Goal: Use online tool/utility: Utilize a website feature to perform a specific function

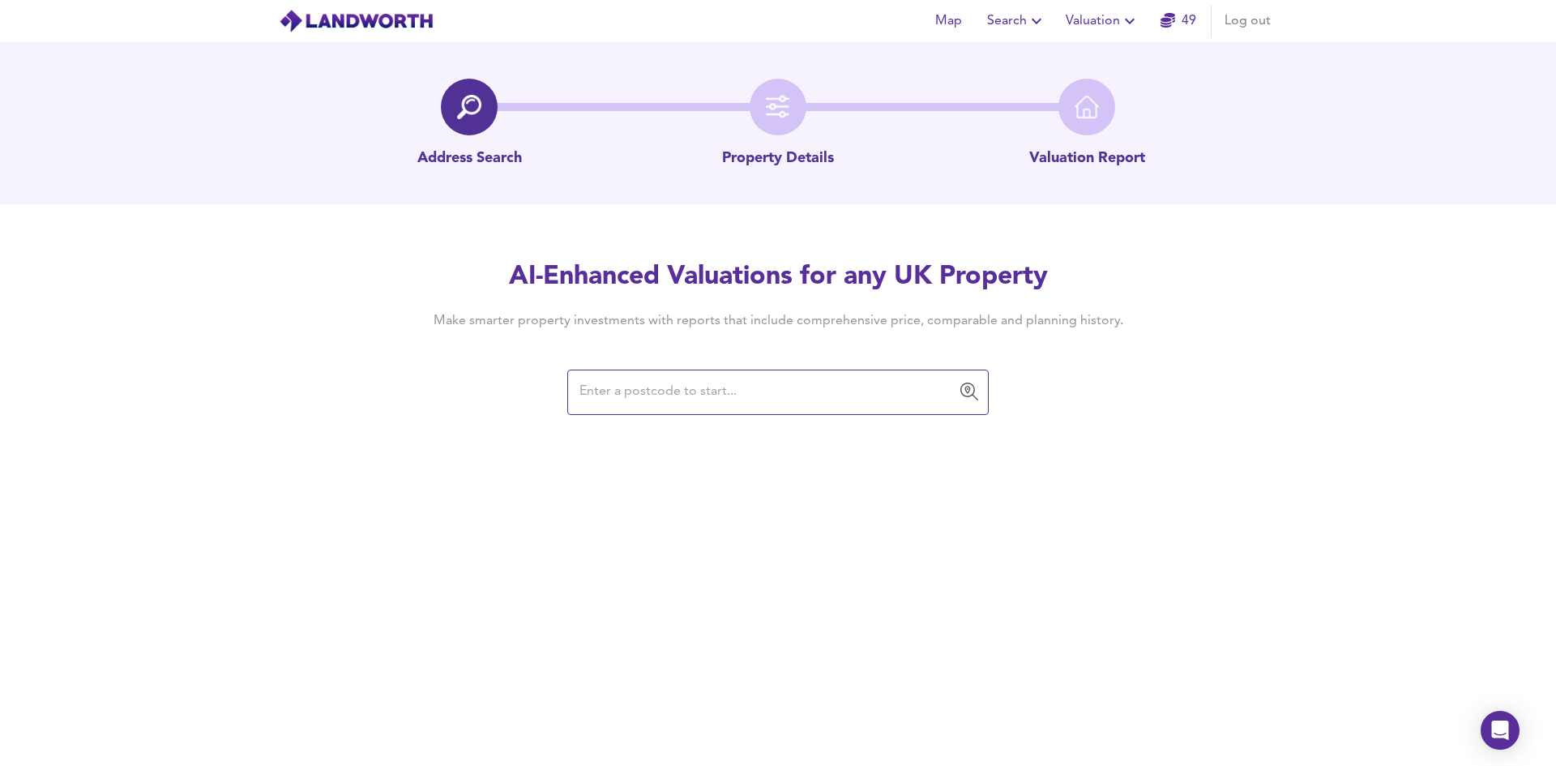
click at [628, 392] on input "text" at bounding box center [766, 392] width 382 height 31
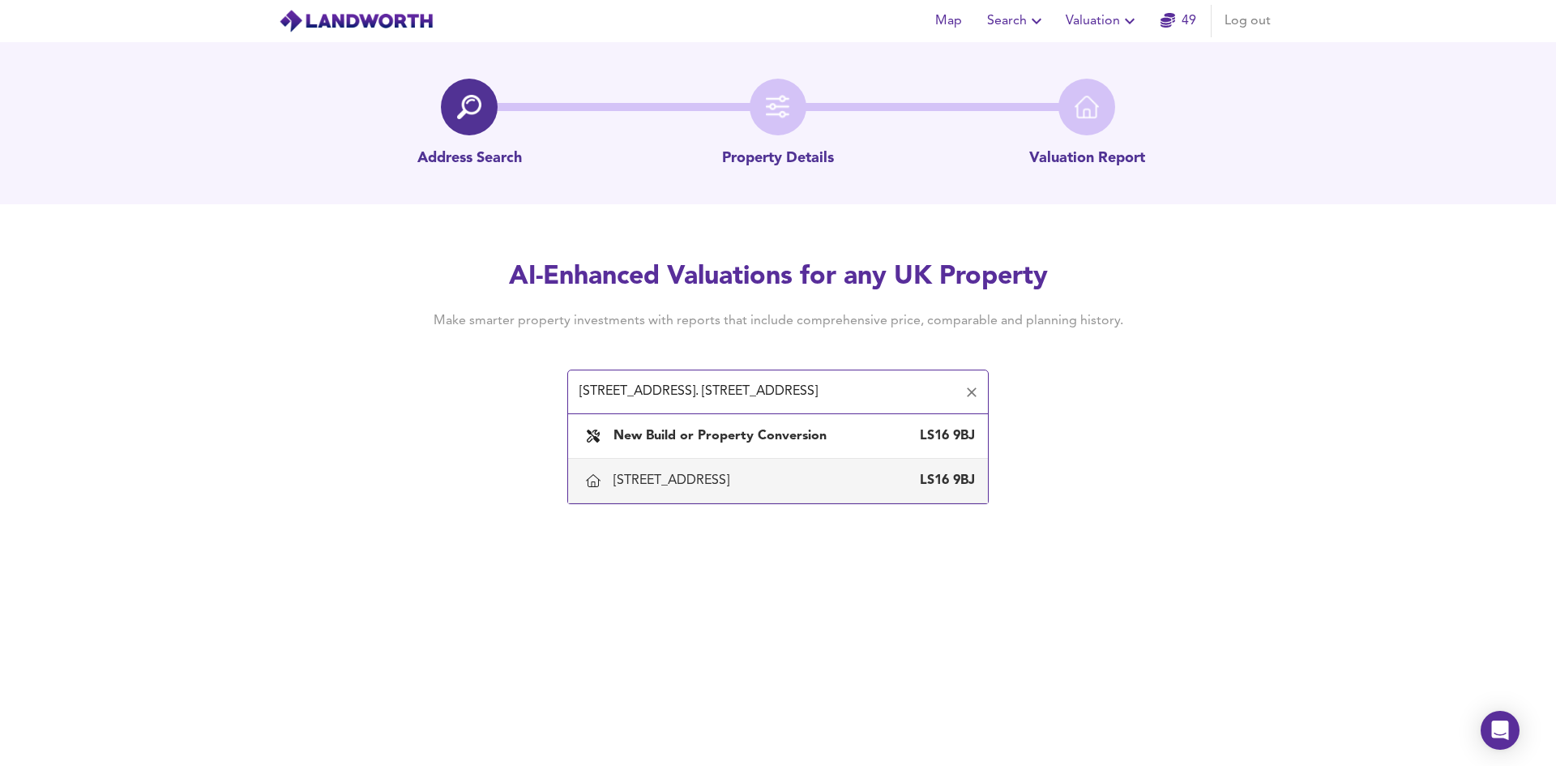
click at [707, 470] on div "[STREET_ADDRESS]" at bounding box center [778, 480] width 394 height 34
type input "[STREET_ADDRESS]"
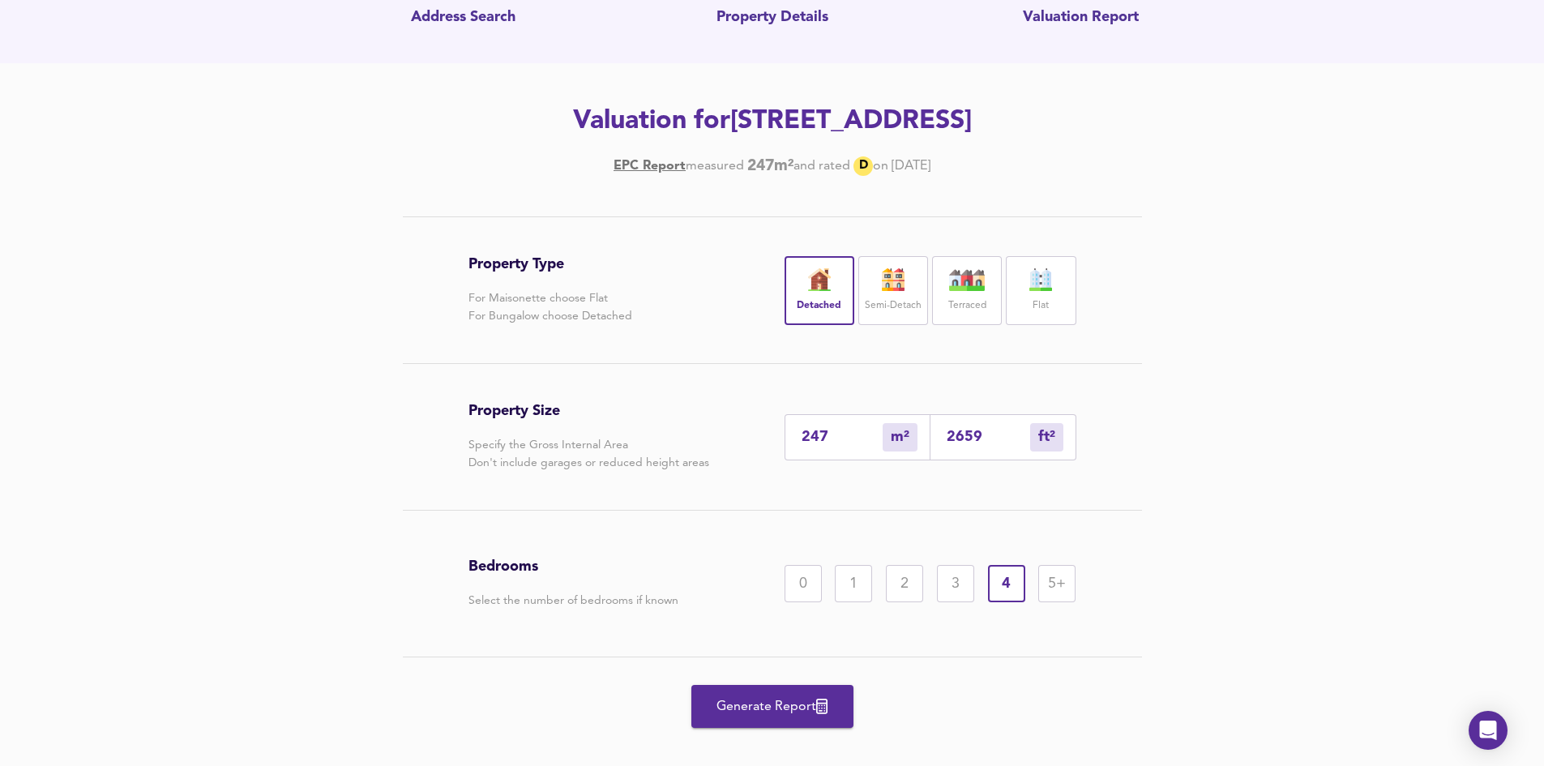
scroll to position [163, 0]
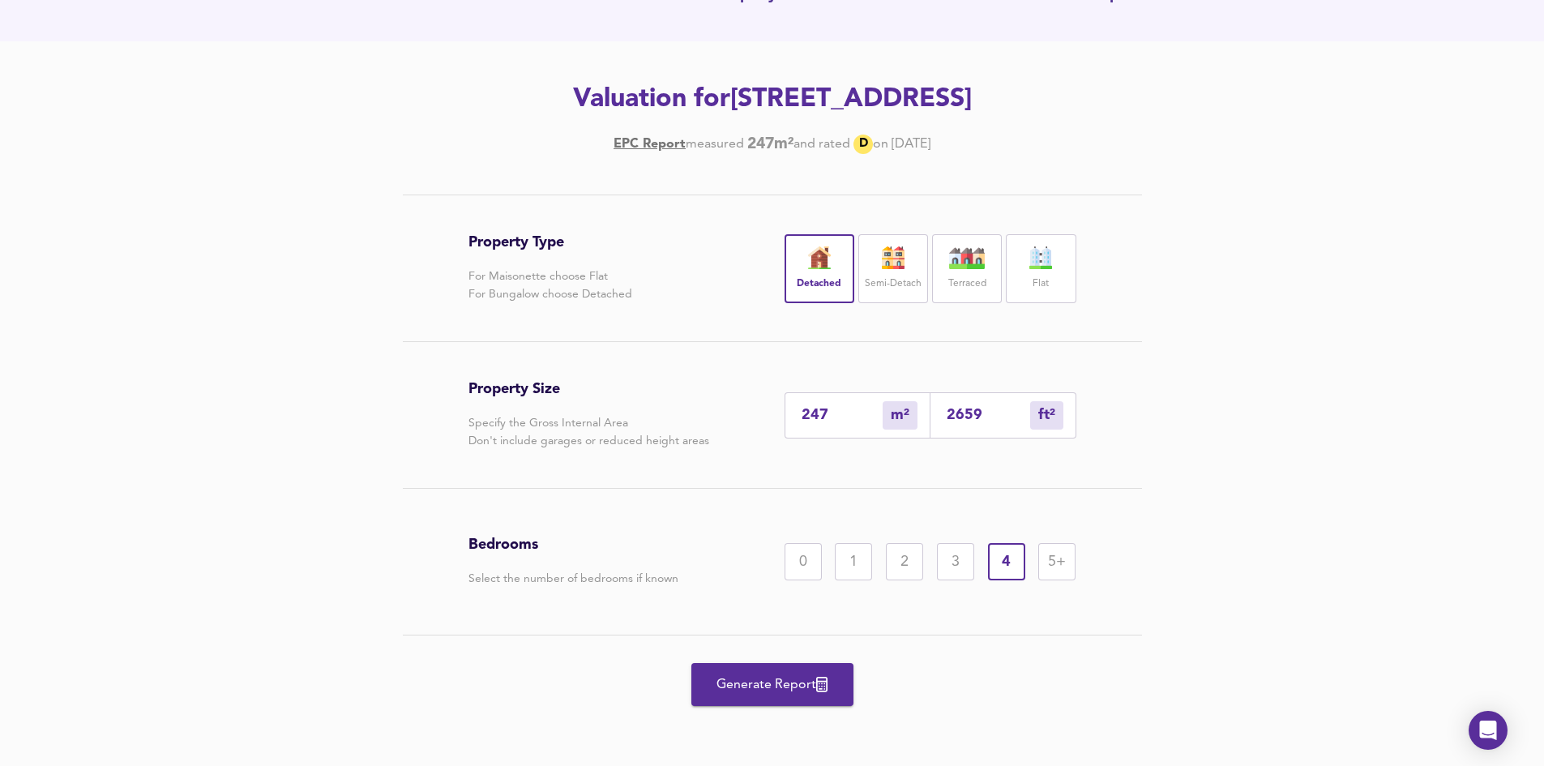
click at [775, 673] on span "Generate Report" at bounding box center [772, 684] width 130 height 23
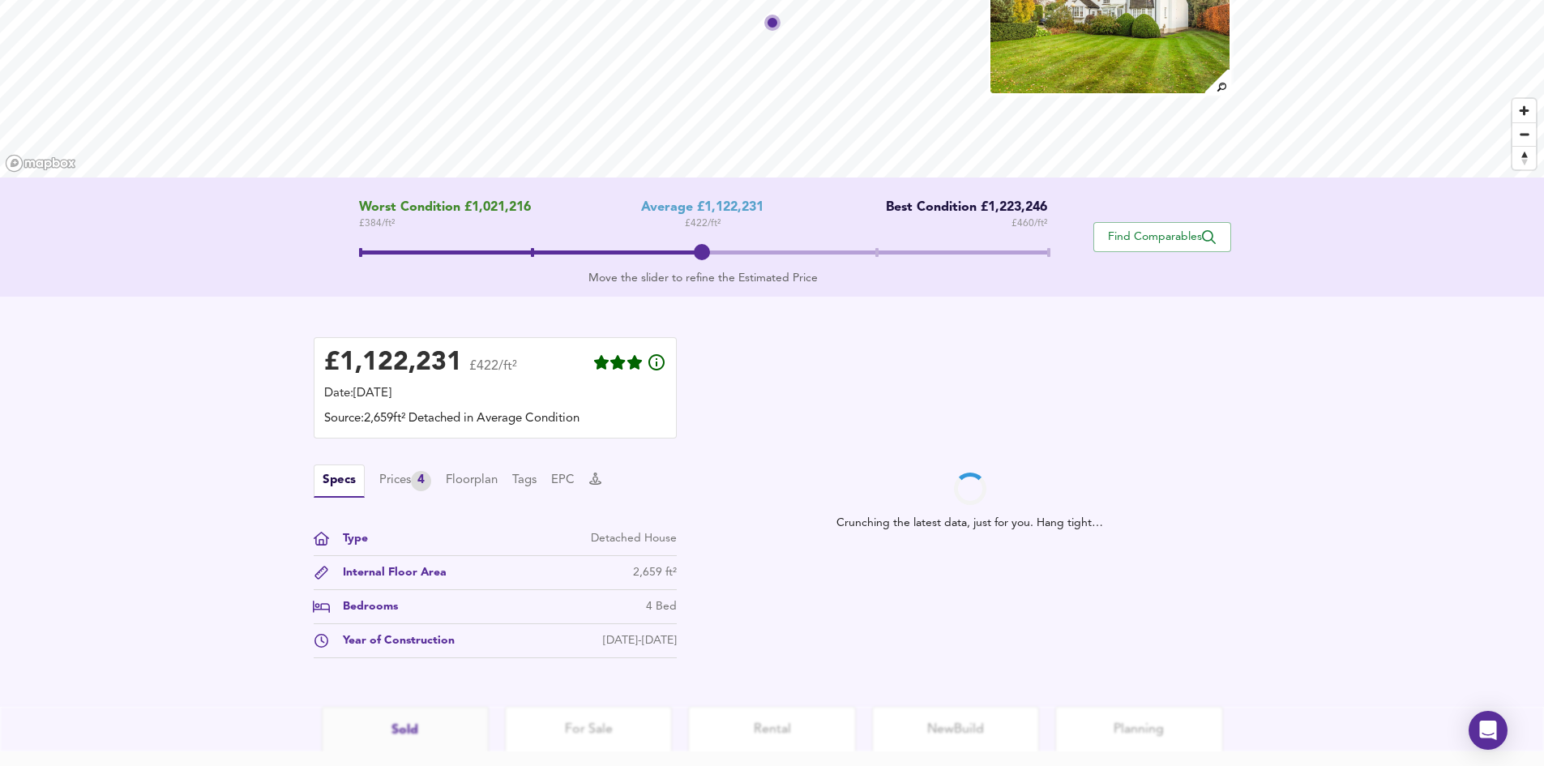
scroll to position [162, 0]
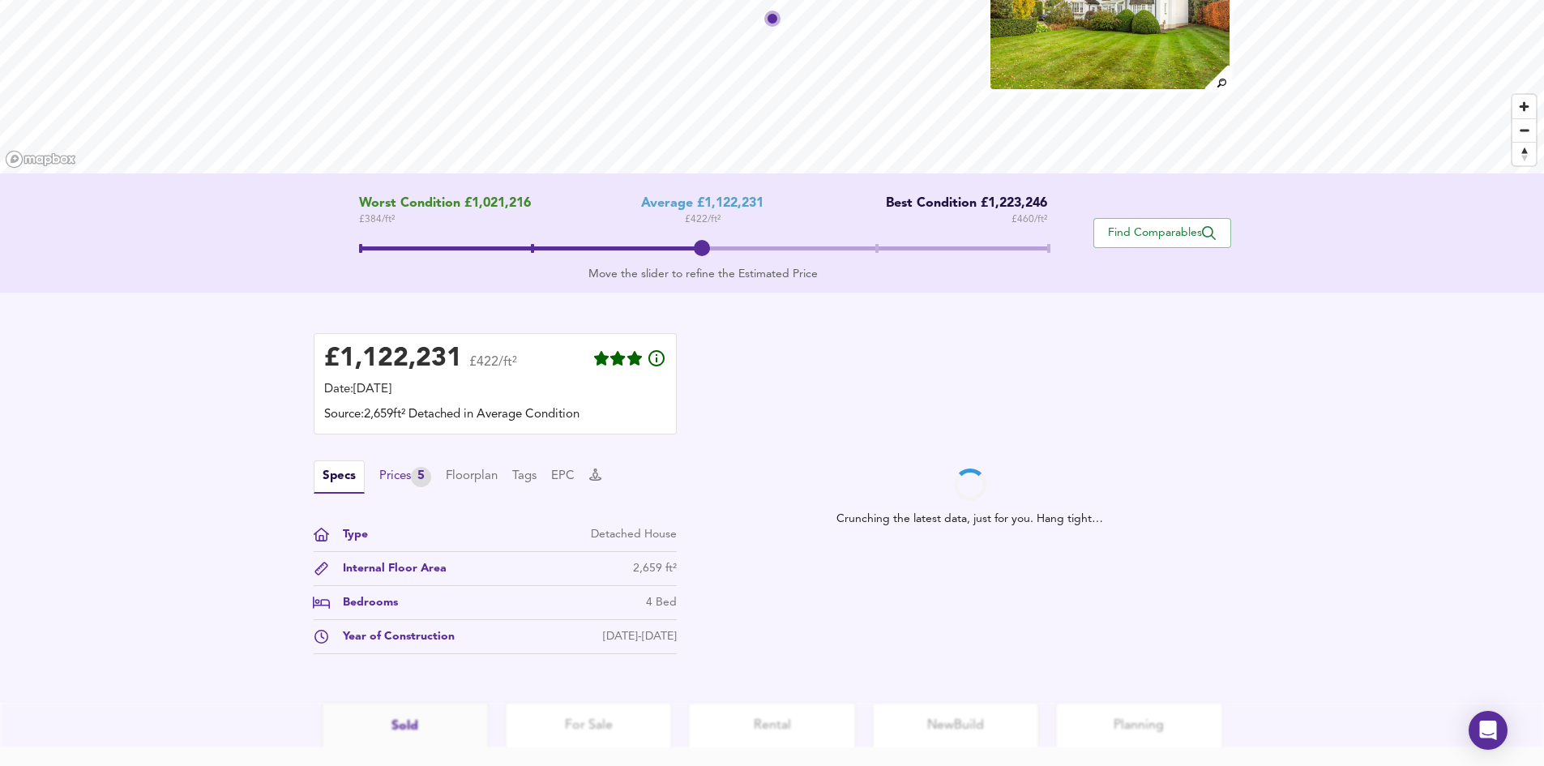
click at [404, 484] on div "Prices 5" at bounding box center [405, 477] width 52 height 20
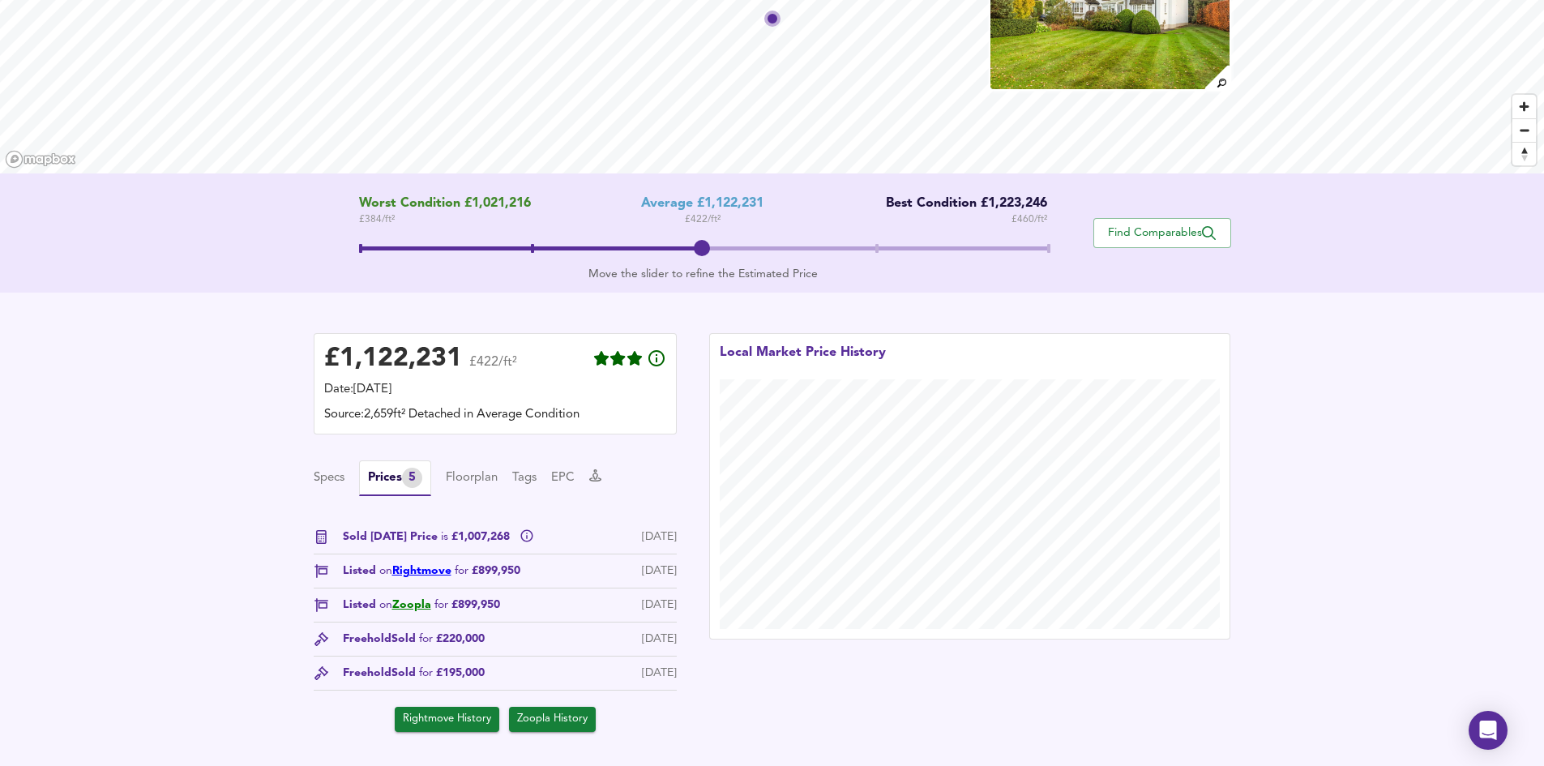
click at [423, 568] on link "Rightmove" at bounding box center [421, 570] width 59 height 11
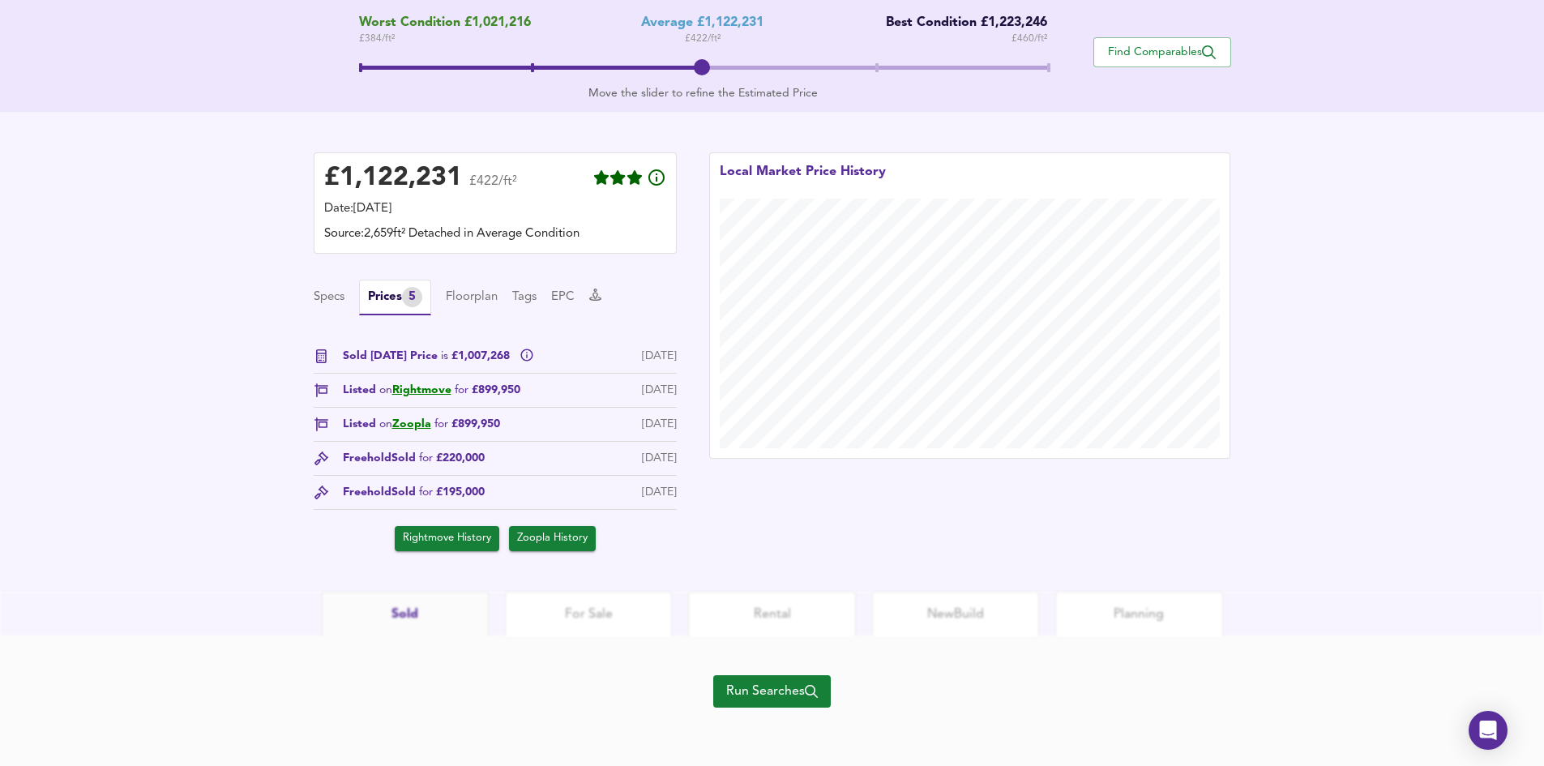
click at [749, 692] on span "Run Searches" at bounding box center [772, 691] width 92 height 23
